Goal: Task Accomplishment & Management: Manage account settings

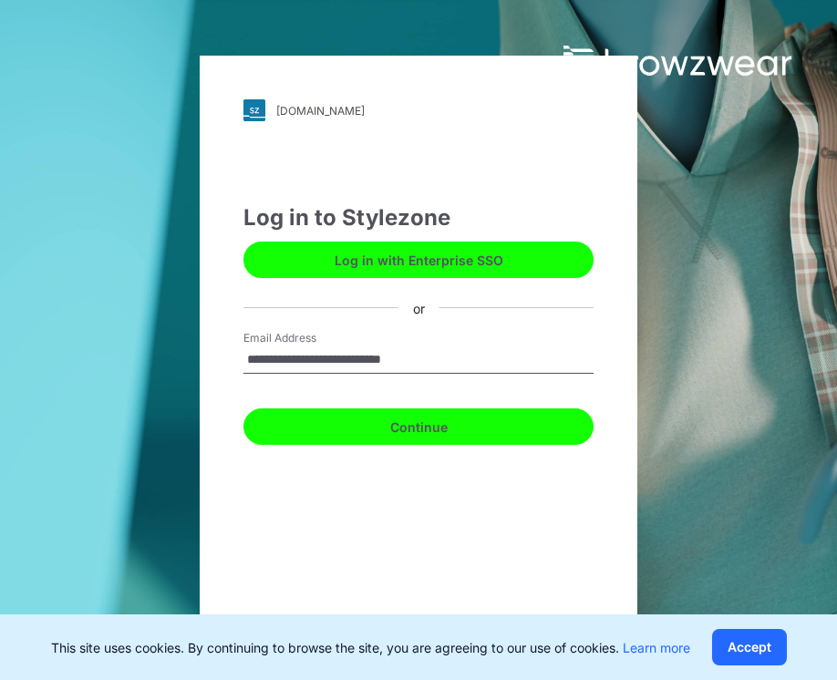
click at [384, 427] on button "Continue" at bounding box center [418, 426] width 350 height 36
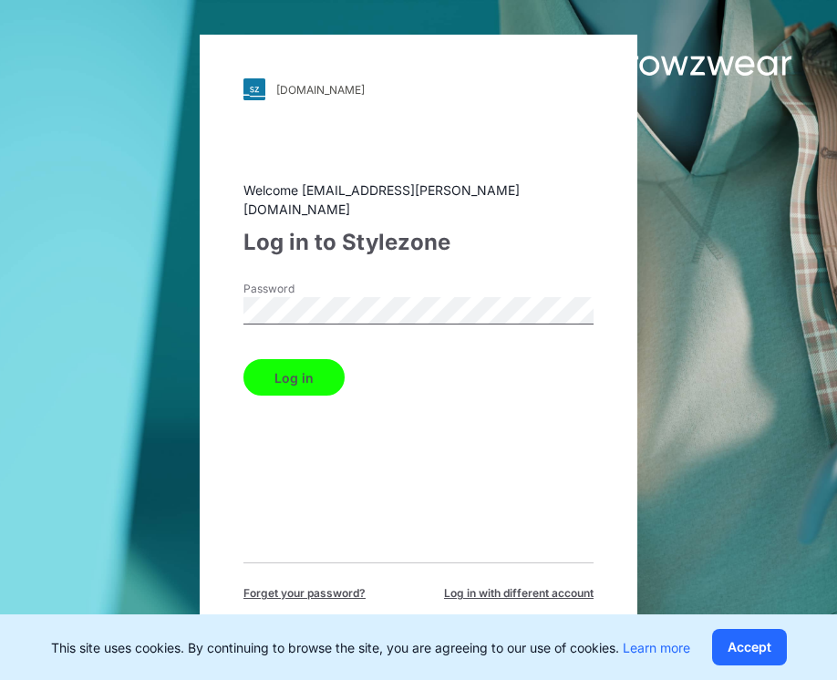
click at [303, 371] on button "Log in" at bounding box center [293, 377] width 101 height 36
